Goal: Task Accomplishment & Management: Use online tool/utility

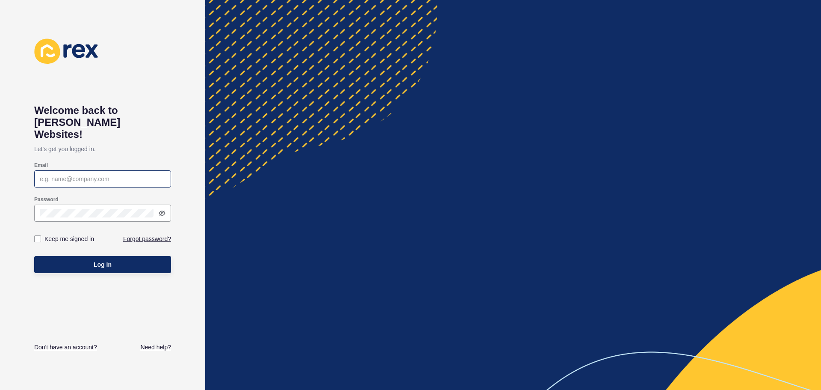
click at [69, 170] on div at bounding box center [102, 178] width 137 height 17
type input "[EMAIL_ADDRESS][DOMAIN_NAME]"
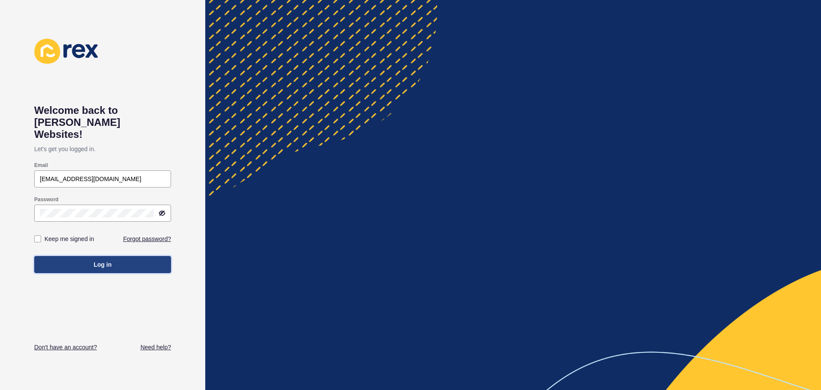
click at [97, 260] on span "Log in" at bounding box center [103, 264] width 18 height 9
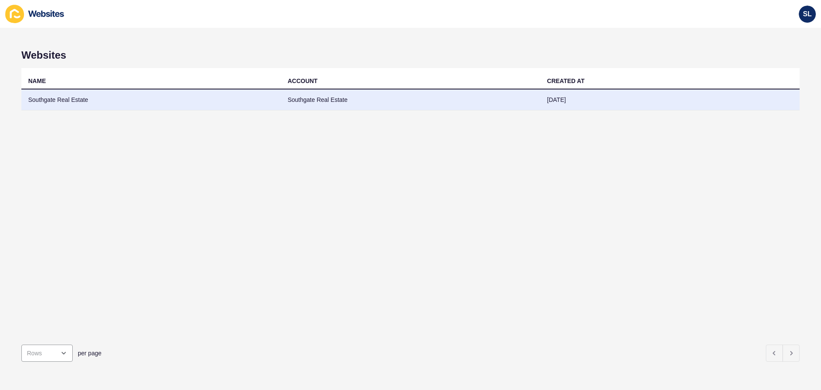
click at [598, 101] on td "[DATE]" at bounding box center [670, 99] width 260 height 21
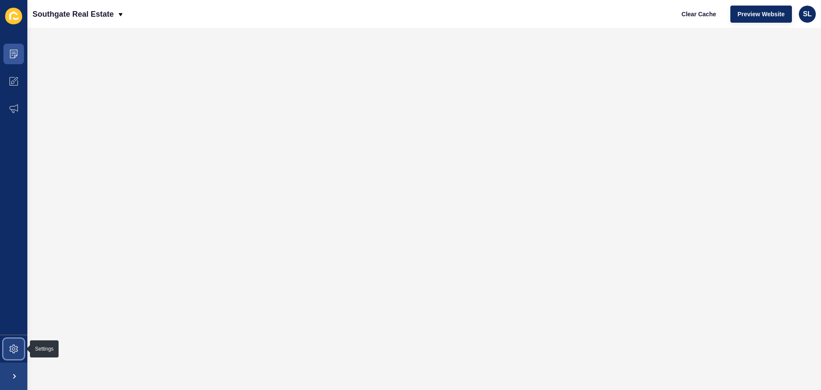
click at [14, 349] on icon at bounding box center [13, 348] width 9 height 9
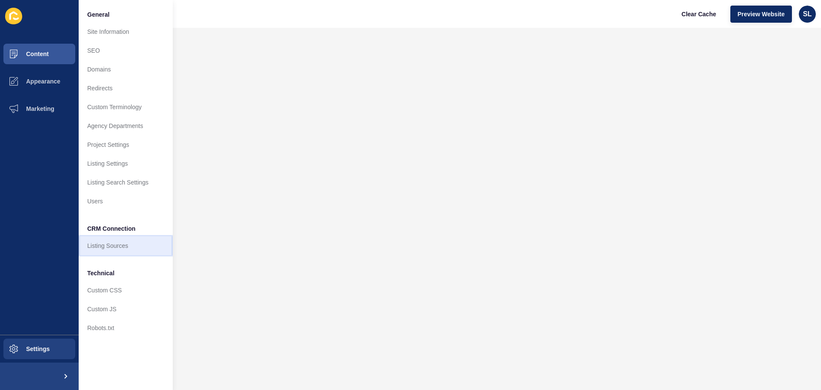
click at [125, 245] on link "Listing Sources" at bounding box center [126, 245] width 94 height 19
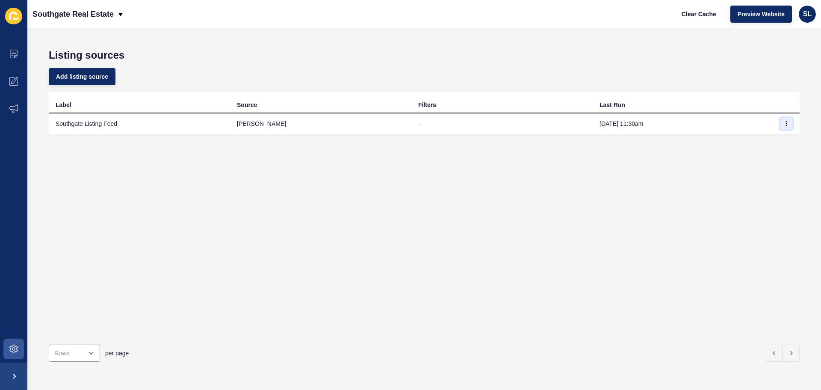
click at [784, 125] on icon "button" at bounding box center [786, 123] width 5 height 5
click at [757, 139] on link "Sync now" at bounding box center [757, 140] width 60 height 19
click at [807, 14] on span "SL" at bounding box center [807, 14] width 9 height 9
click at [788, 69] on link "Logout" at bounding box center [787, 71] width 63 height 19
